Goal: Information Seeking & Learning: Learn about a topic

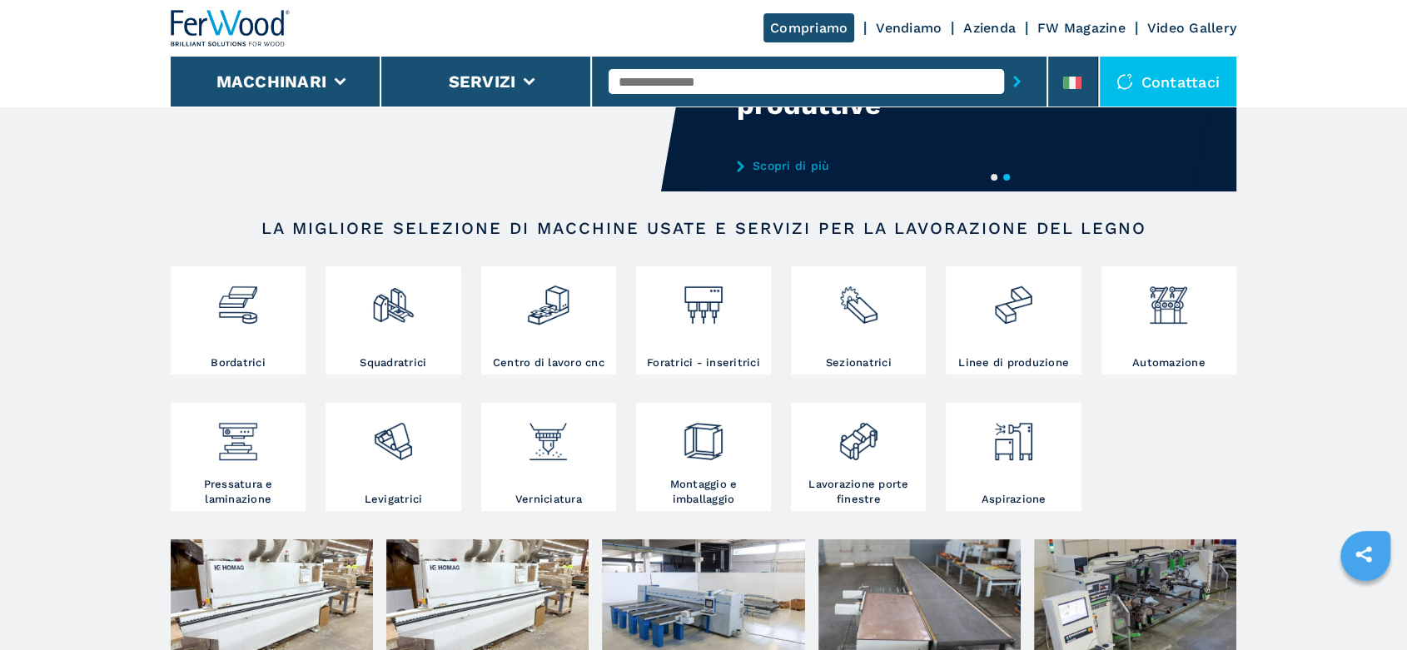
click at [863, 313] on img at bounding box center [859, 299] width 44 height 57
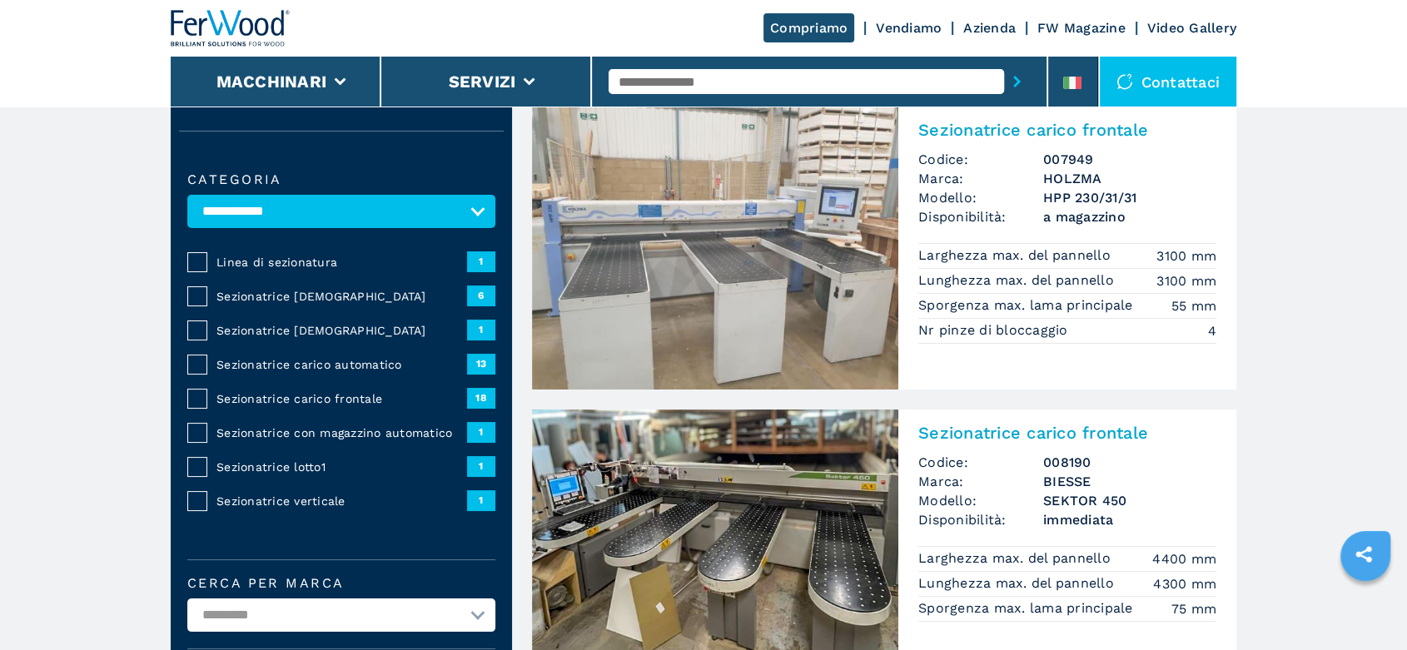
scroll to position [277, 0]
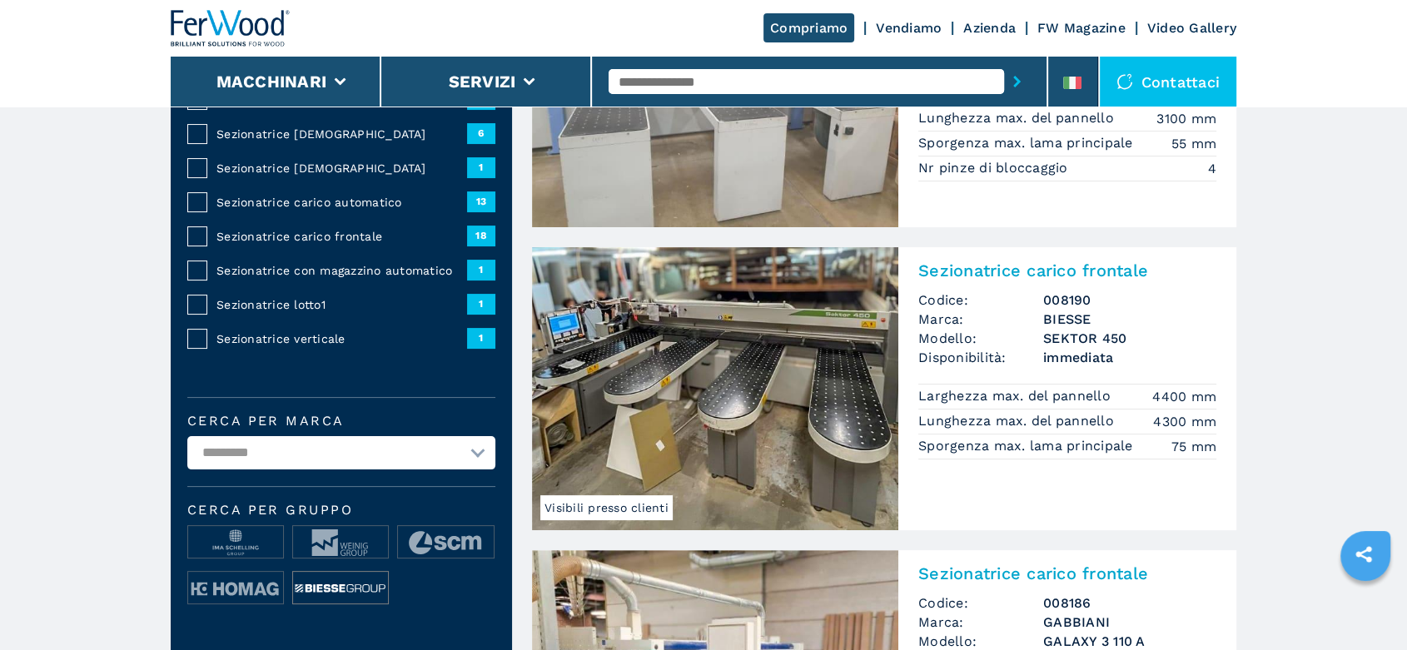
click at [360, 584] on img at bounding box center [340, 588] width 95 height 33
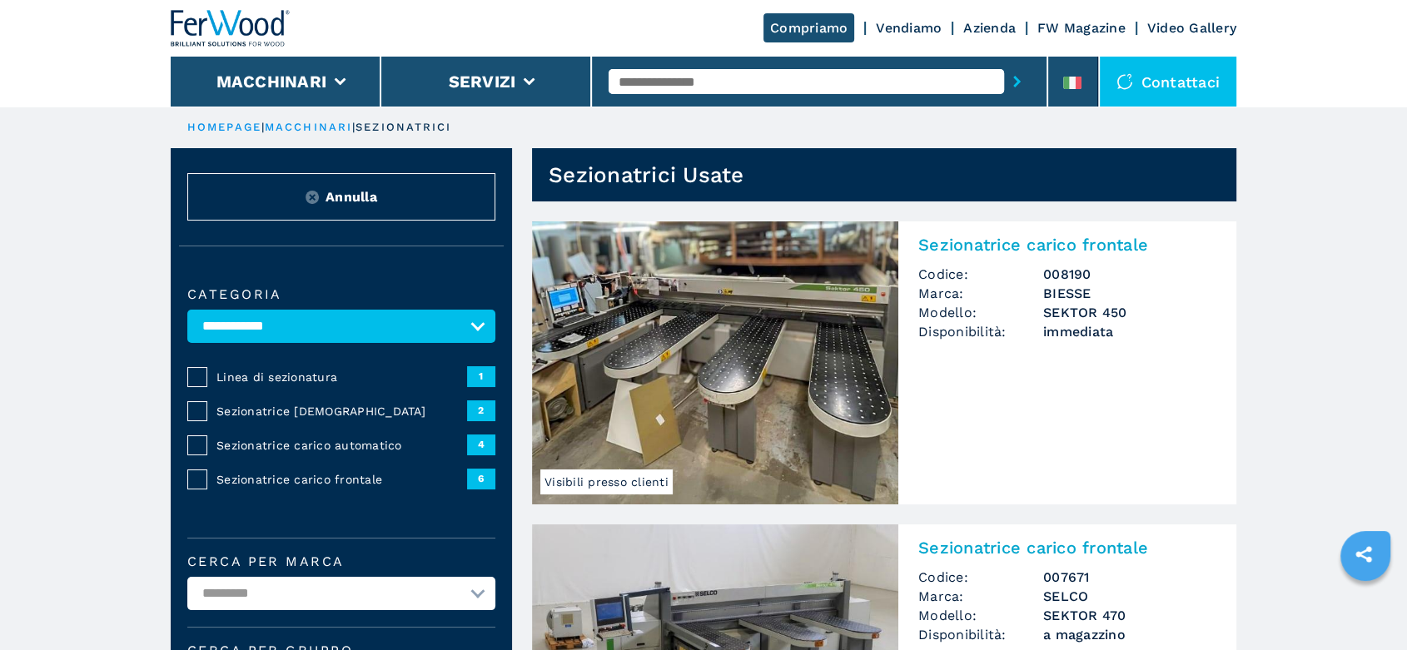
click at [1067, 316] on h3 "SEKTOR 450" at bounding box center [1130, 312] width 173 height 19
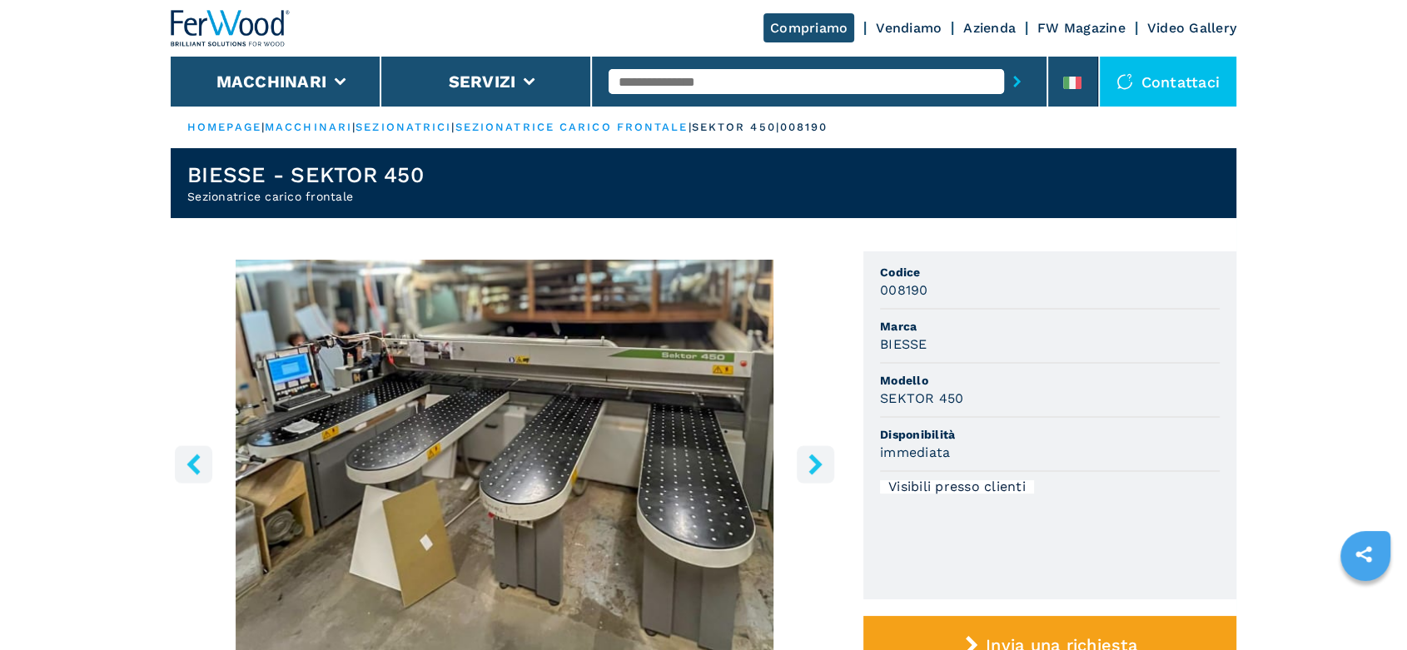
click at [819, 455] on icon "right-button" at bounding box center [815, 464] width 21 height 21
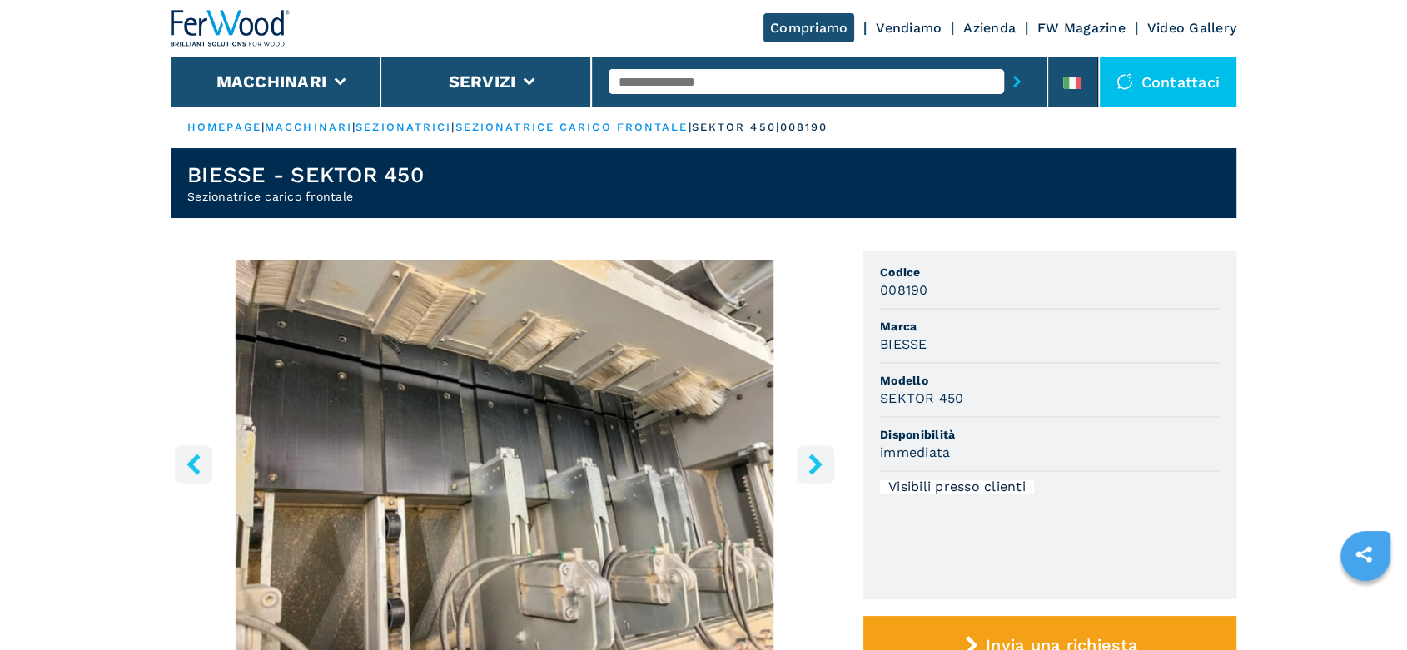
click at [819, 455] on icon "right-button" at bounding box center [815, 464] width 21 height 21
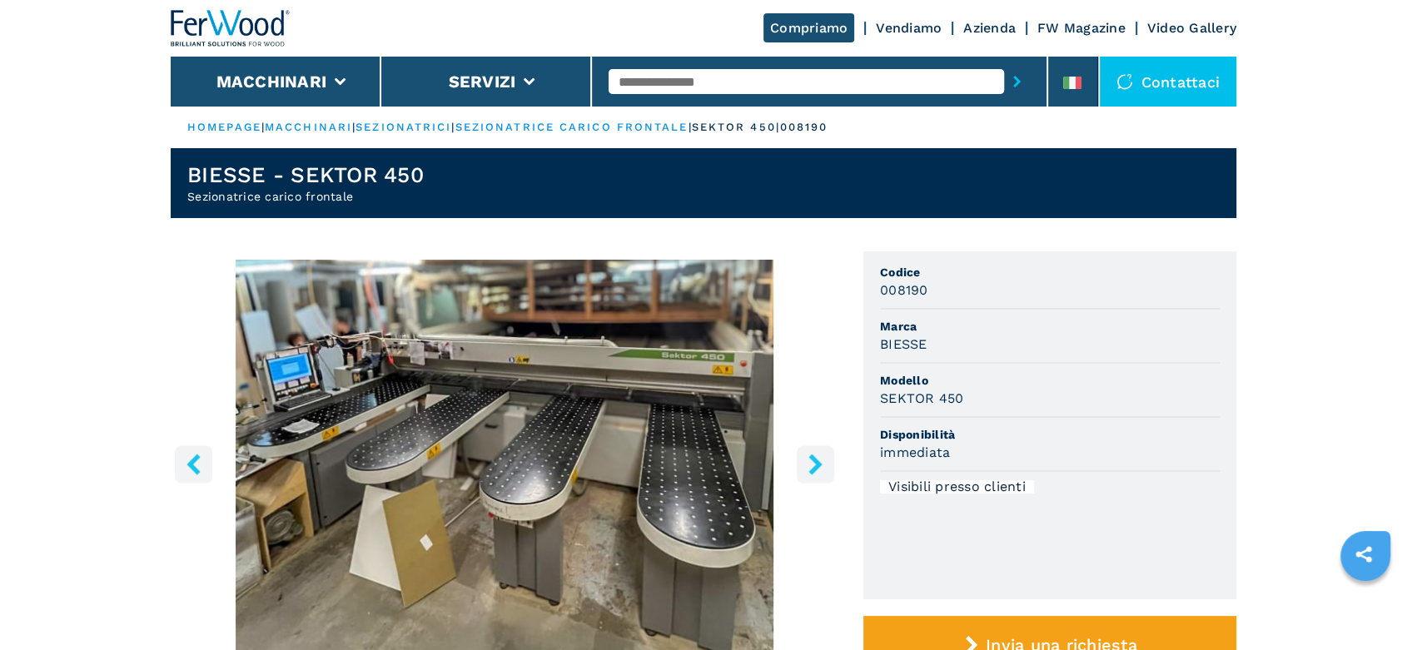
click at [819, 455] on icon "right-button" at bounding box center [815, 464] width 21 height 21
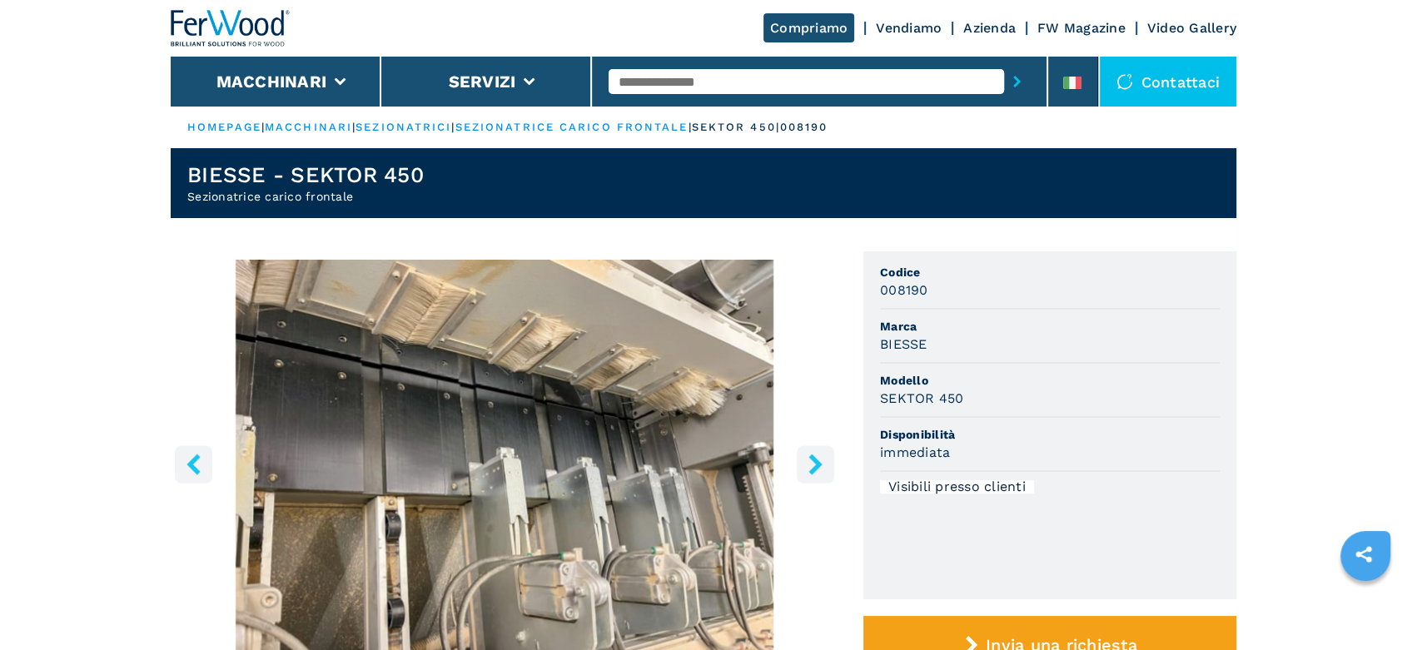
click at [819, 455] on icon "right-button" at bounding box center [815, 464] width 21 height 21
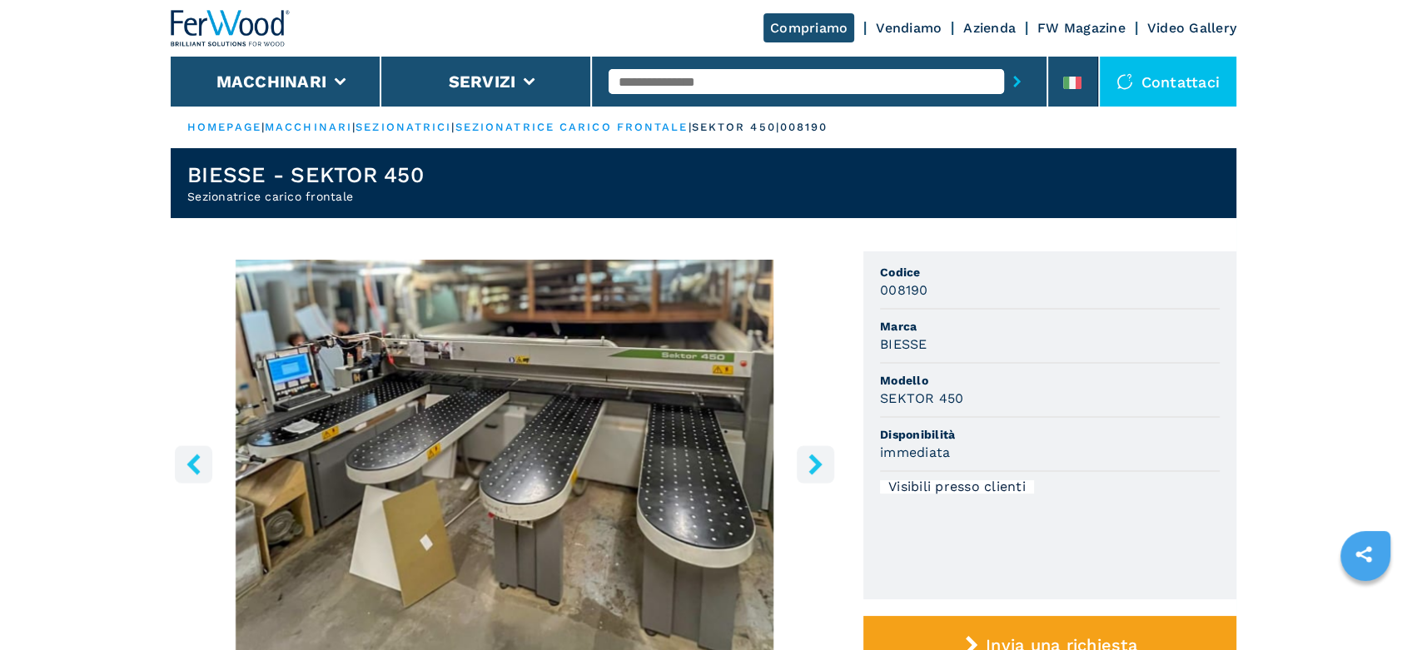
click at [819, 455] on icon "right-button" at bounding box center [815, 464] width 21 height 21
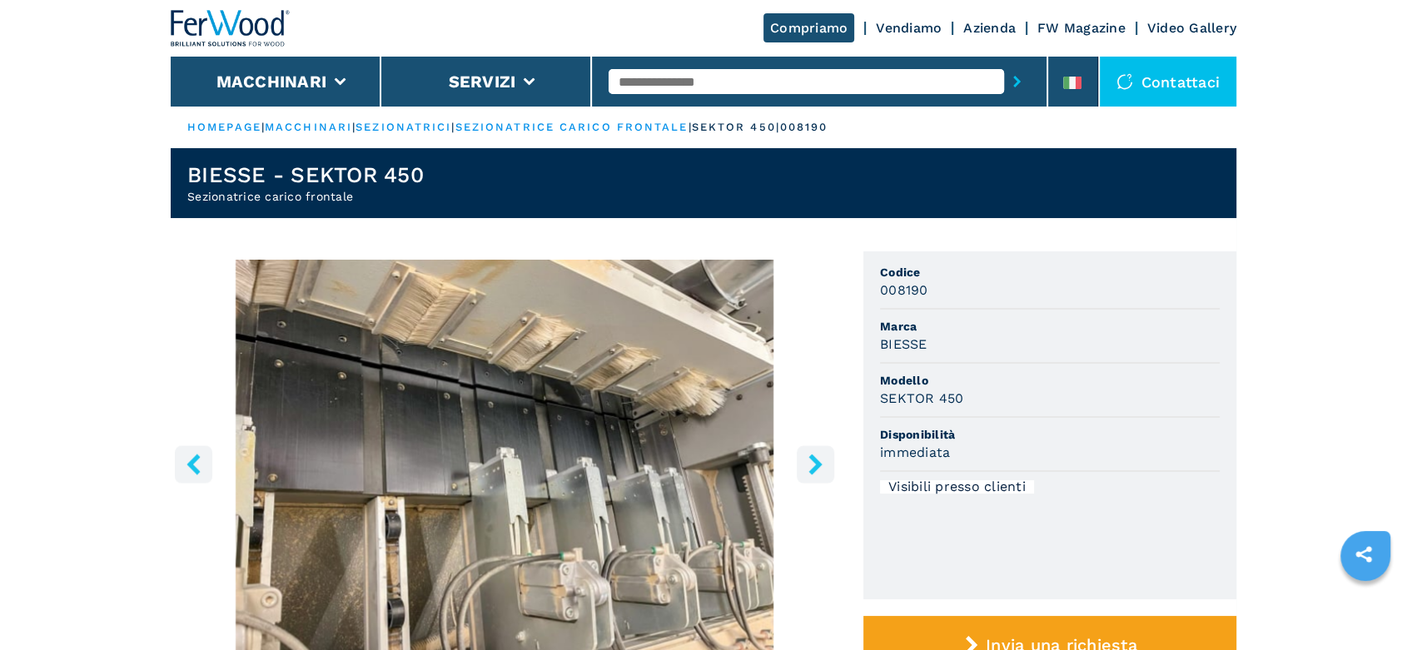
click at [819, 455] on icon "right-button" at bounding box center [815, 464] width 21 height 21
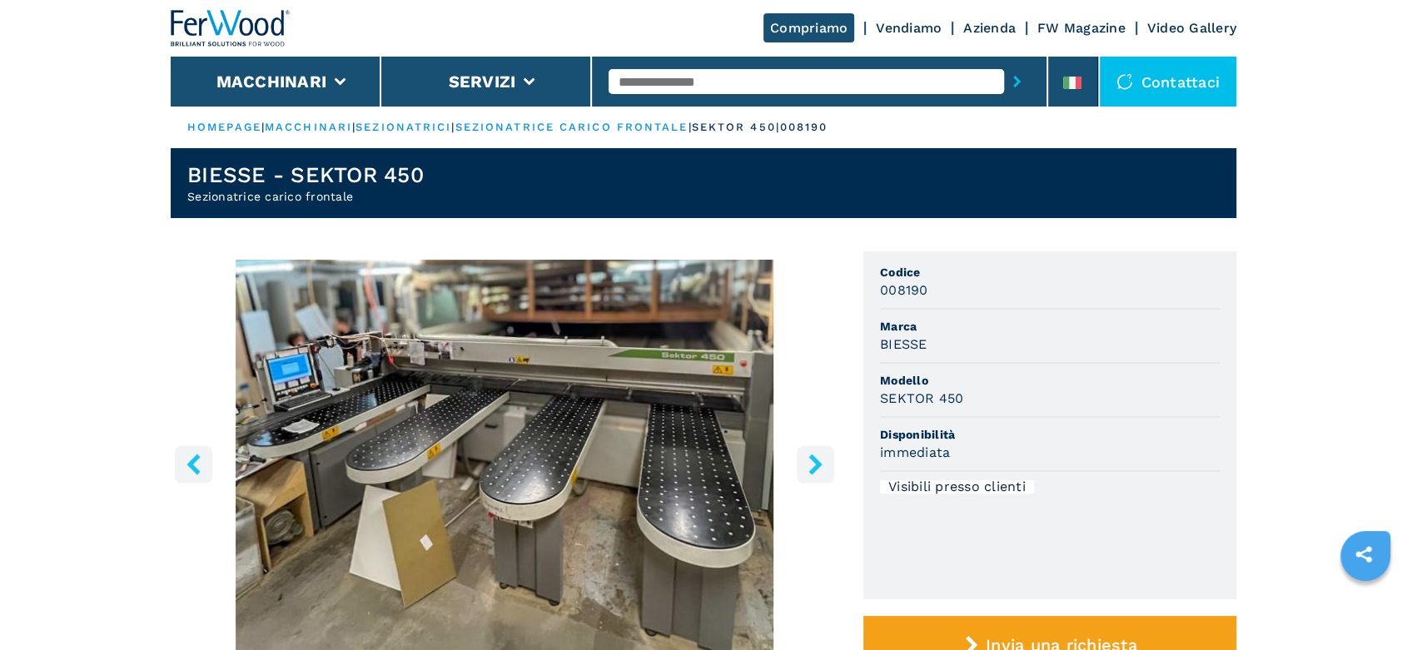
click at [818, 461] on icon "right-button" at bounding box center [815, 464] width 13 height 21
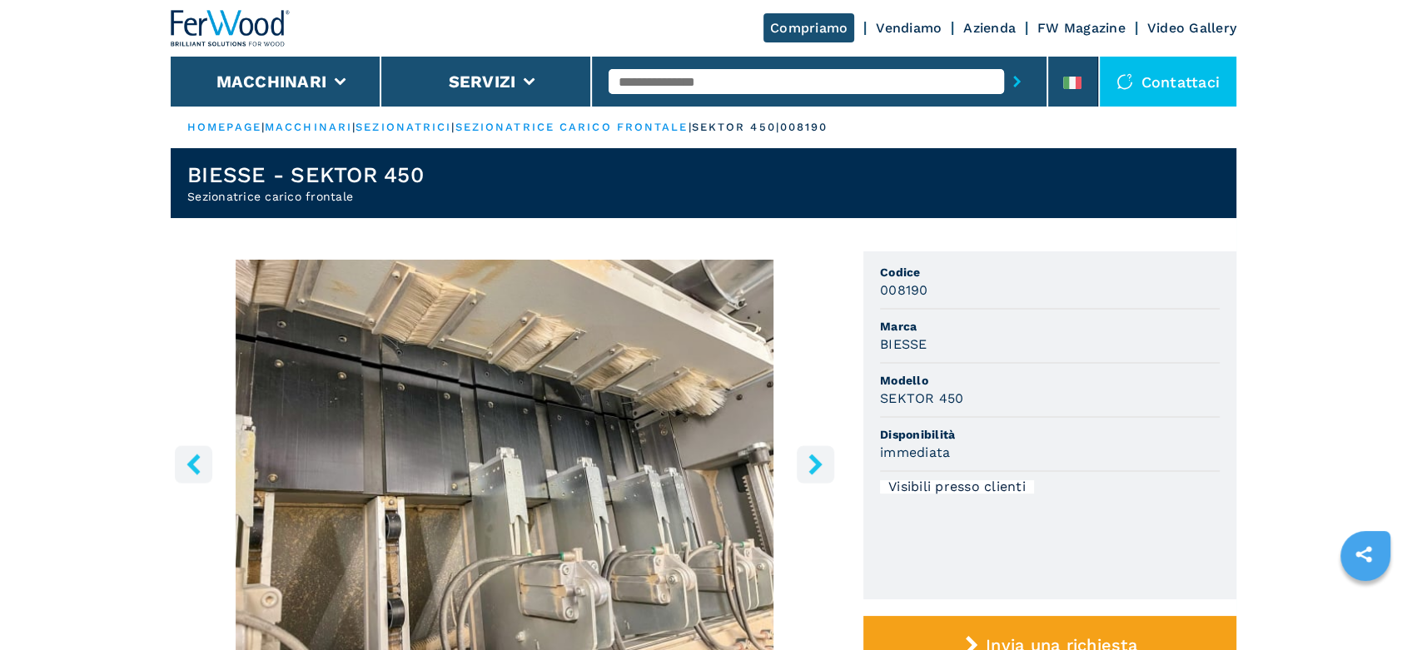
click at [818, 461] on icon "right-button" at bounding box center [815, 464] width 13 height 21
